Goal: Navigation & Orientation: Find specific page/section

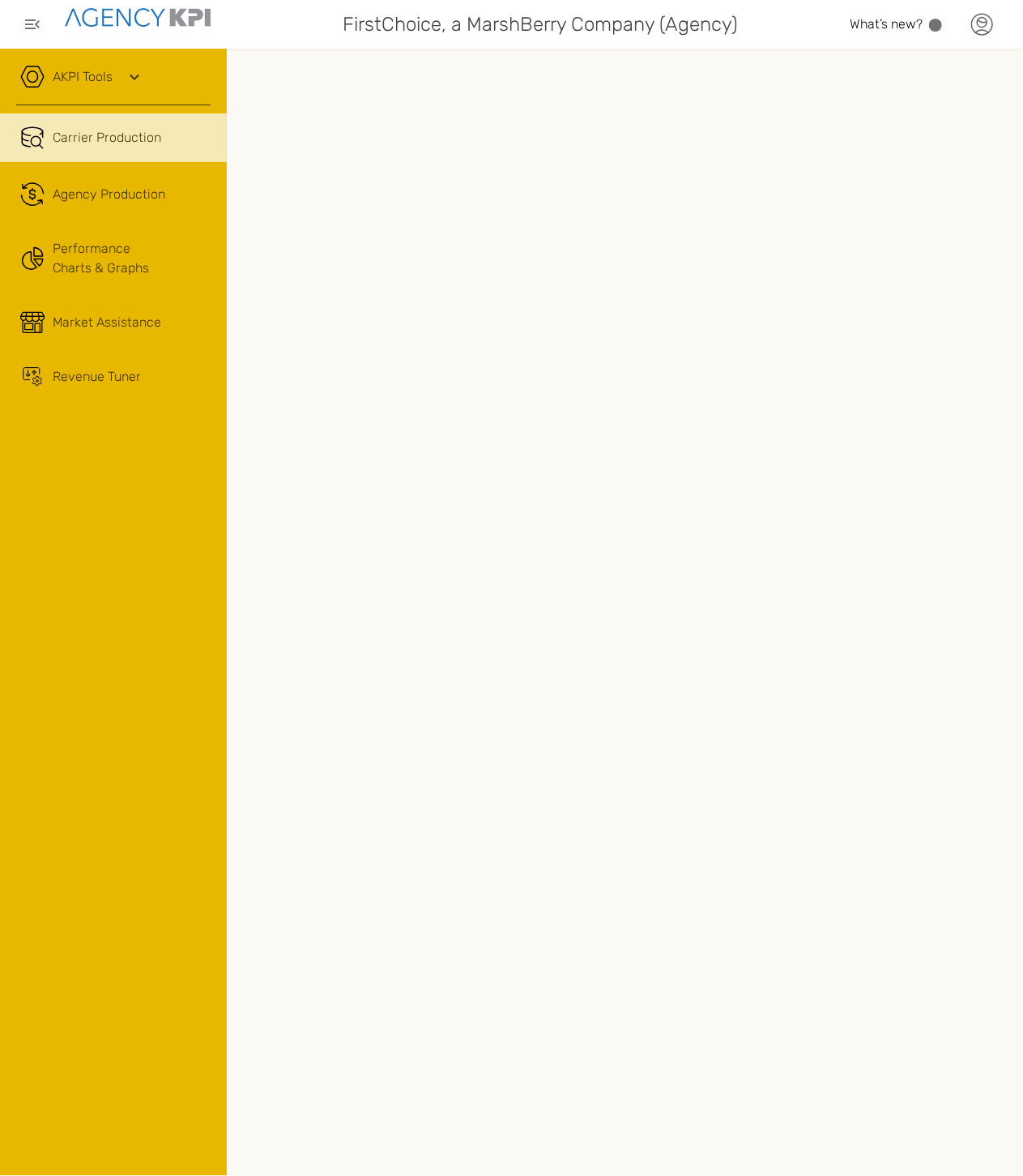
click at [989, 30] on icon at bounding box center [981, 24] width 24 height 24
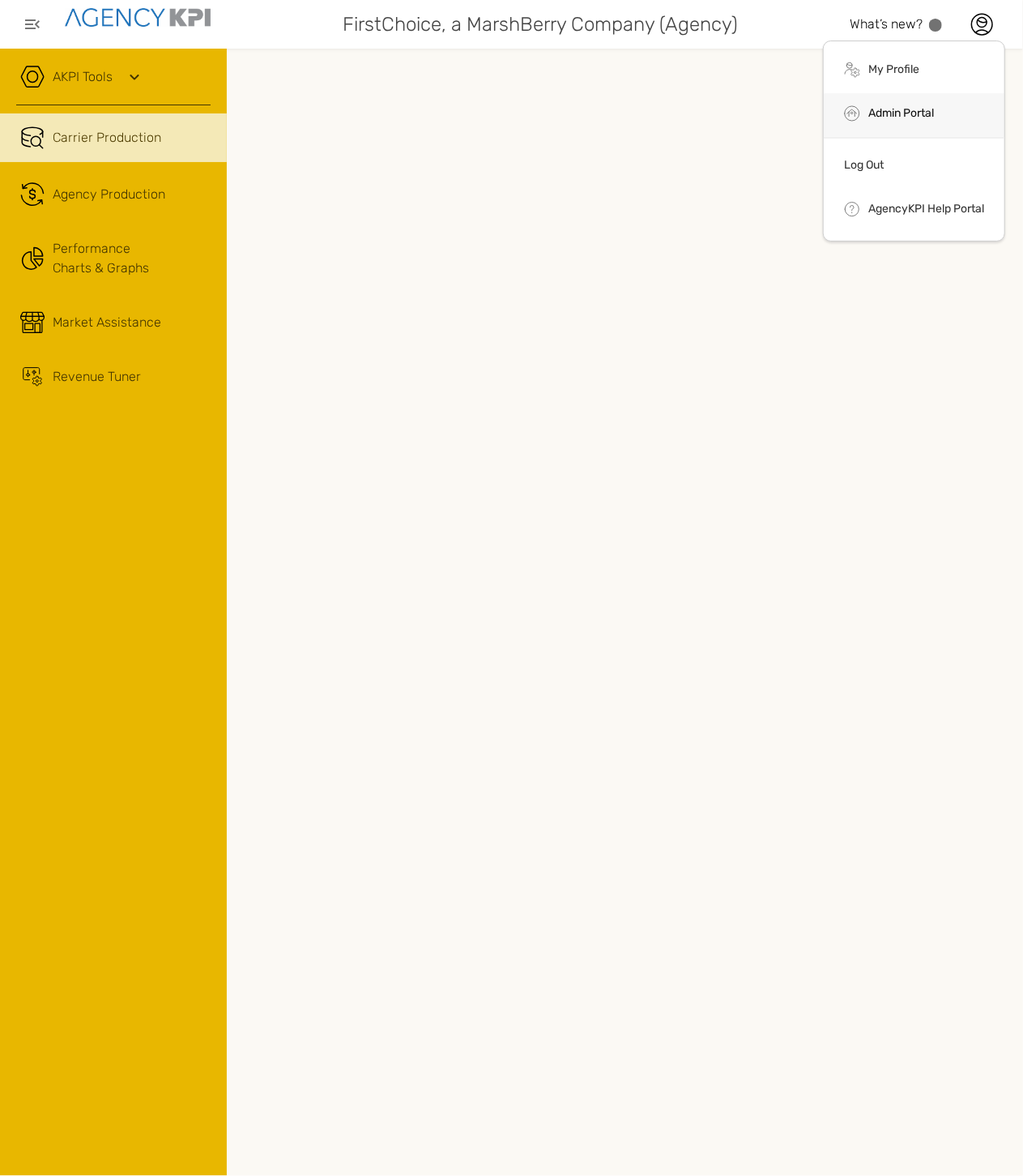
click at [868, 110] on link "Admin Portal" at bounding box center [901, 113] width 65 height 14
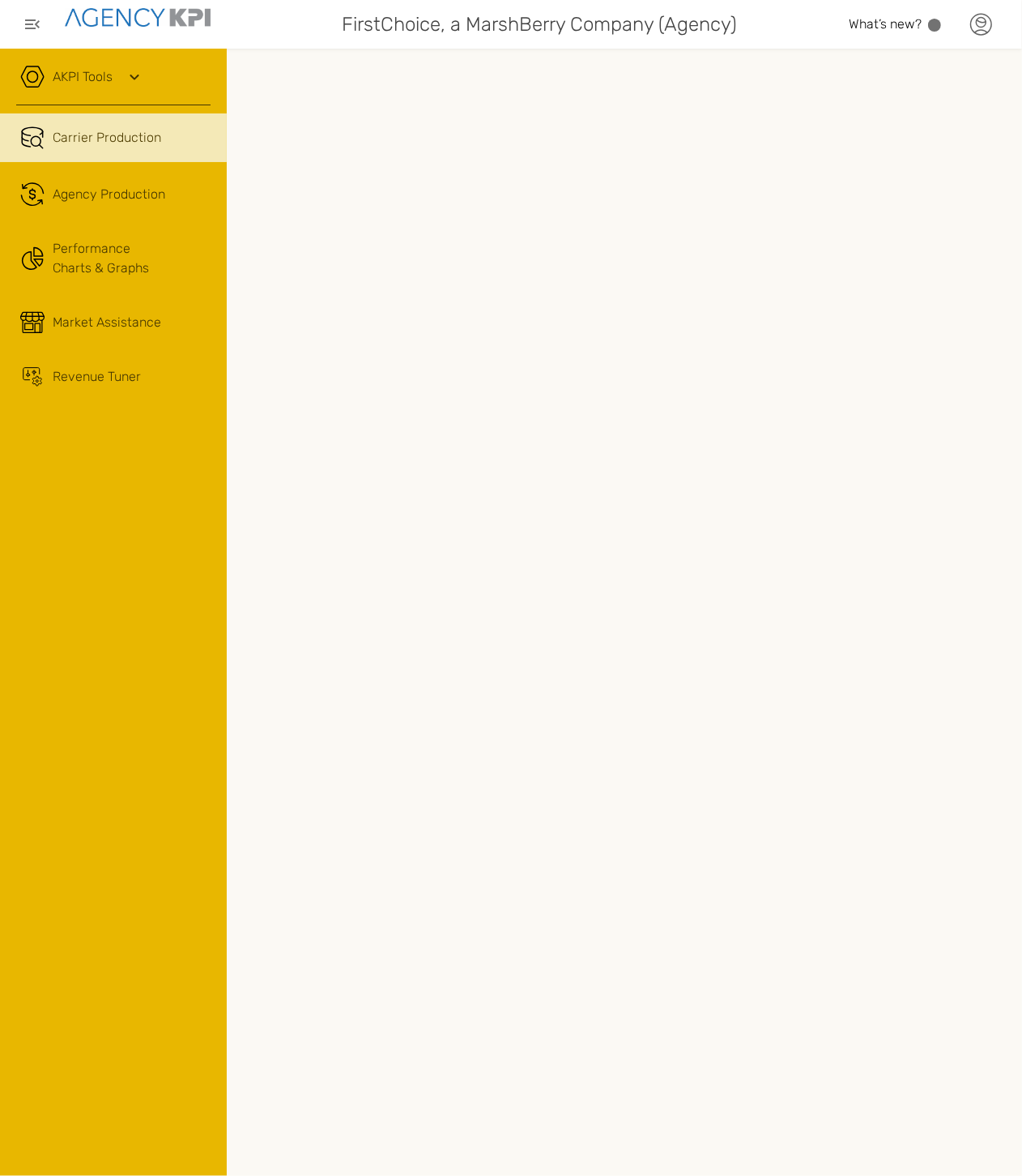
click at [990, 30] on icon at bounding box center [981, 24] width 21 height 21
click at [972, 35] on icon at bounding box center [980, 24] width 24 height 24
click at [977, 28] on icon at bounding box center [980, 24] width 24 height 24
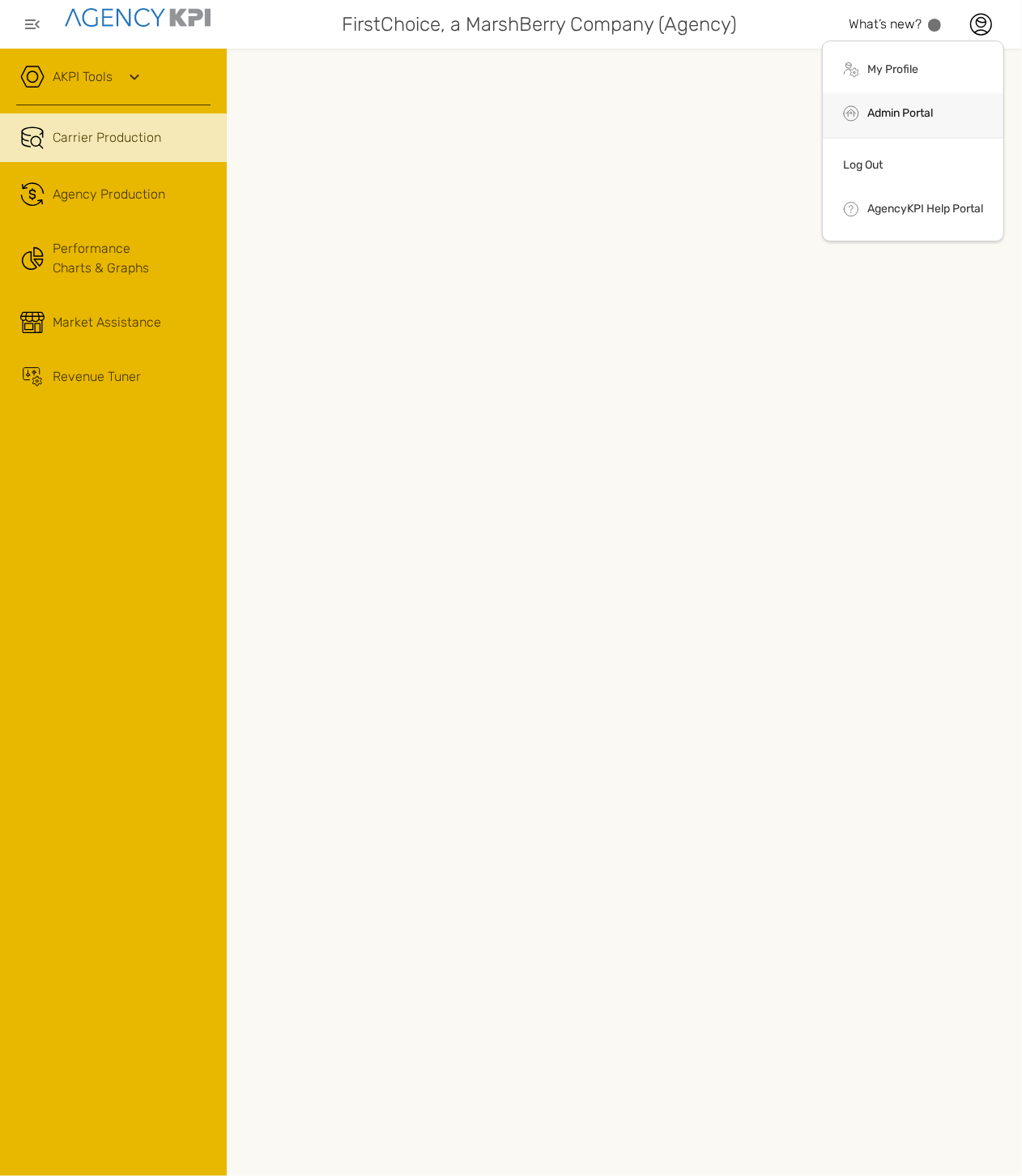
click at [911, 117] on link "Admin Portal" at bounding box center [900, 113] width 65 height 14
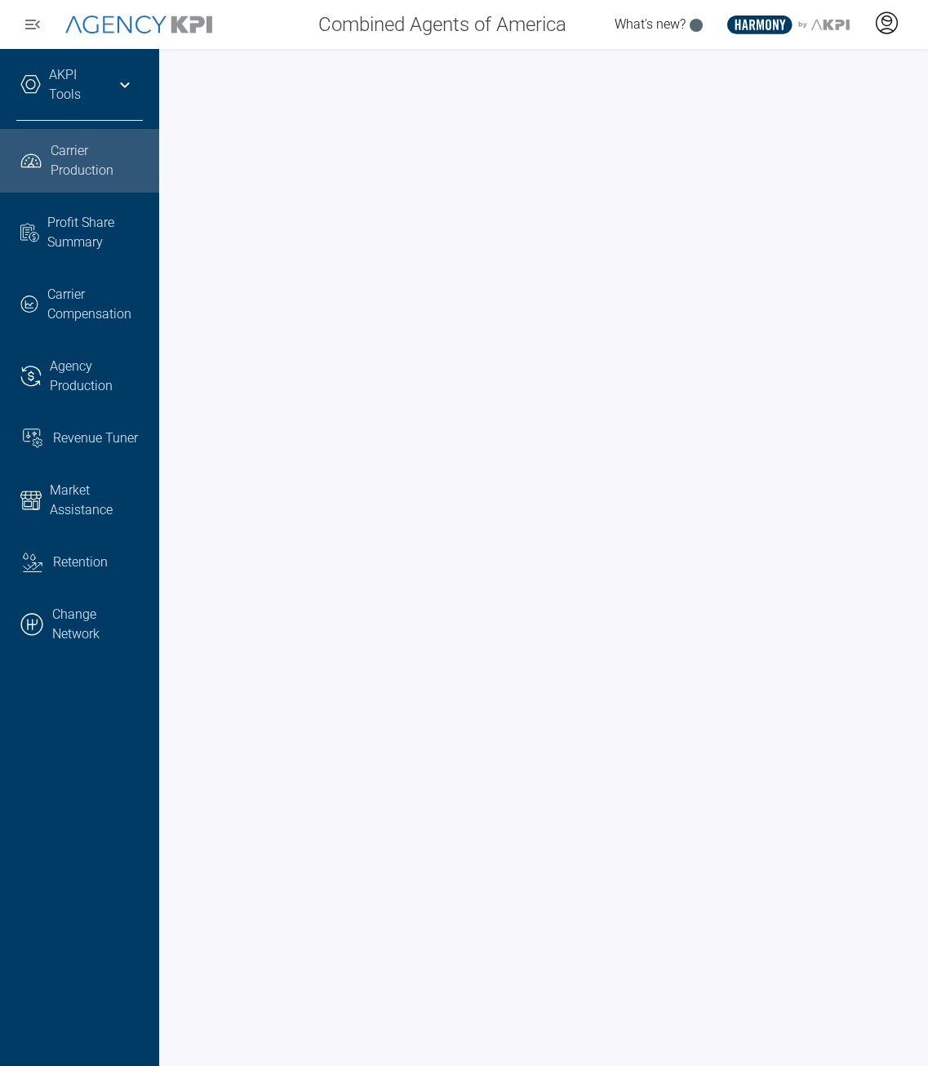
click at [886, 36] on div at bounding box center [886, 25] width 41 height 38
